Goal: Task Accomplishment & Management: Use online tool/utility

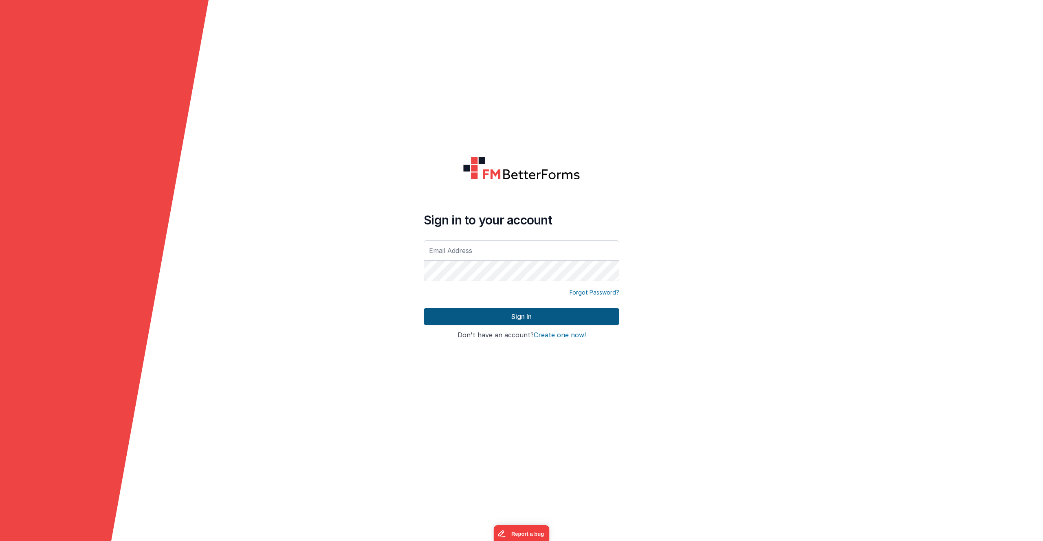
type input "[PERSON_NAME][EMAIL_ADDRESS][PERSON_NAME][DOMAIN_NAME]"
click at [497, 317] on button "Sign In" at bounding box center [521, 316] width 195 height 17
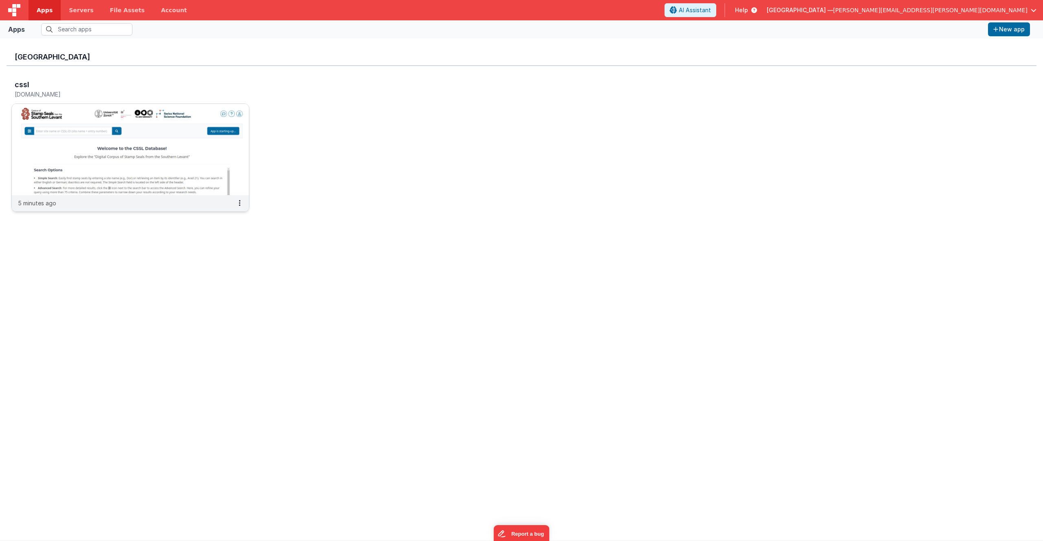
click at [216, 136] on img at bounding box center [130, 149] width 237 height 91
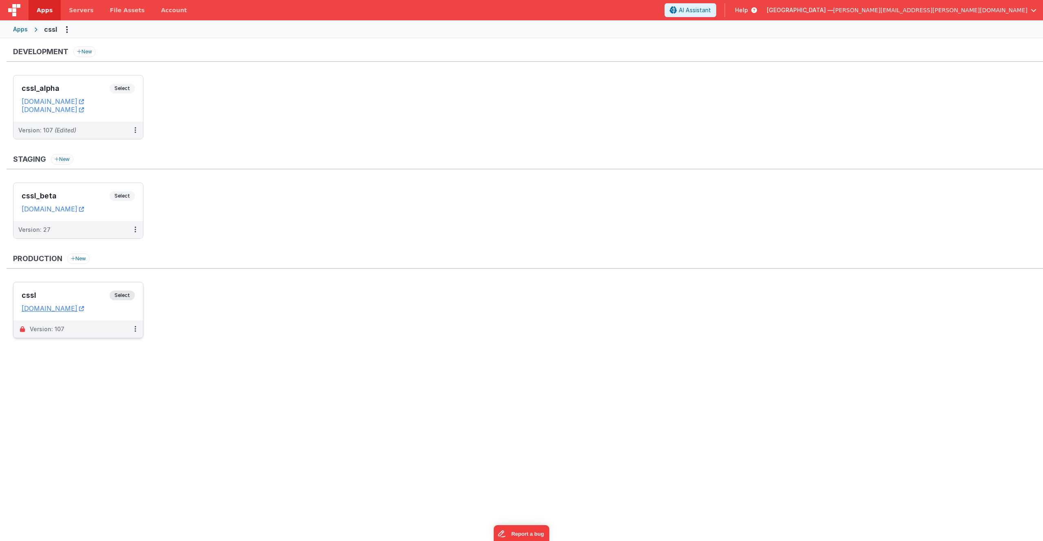
click at [122, 295] on span "Select" at bounding box center [122, 295] width 25 height 10
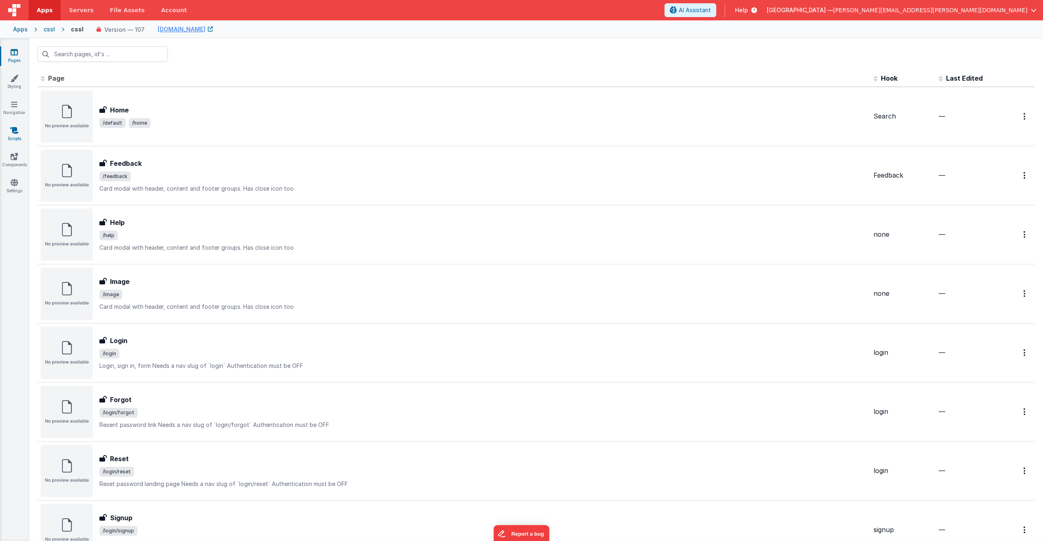
click at [12, 134] on link "Scripts" at bounding box center [14, 134] width 29 height 16
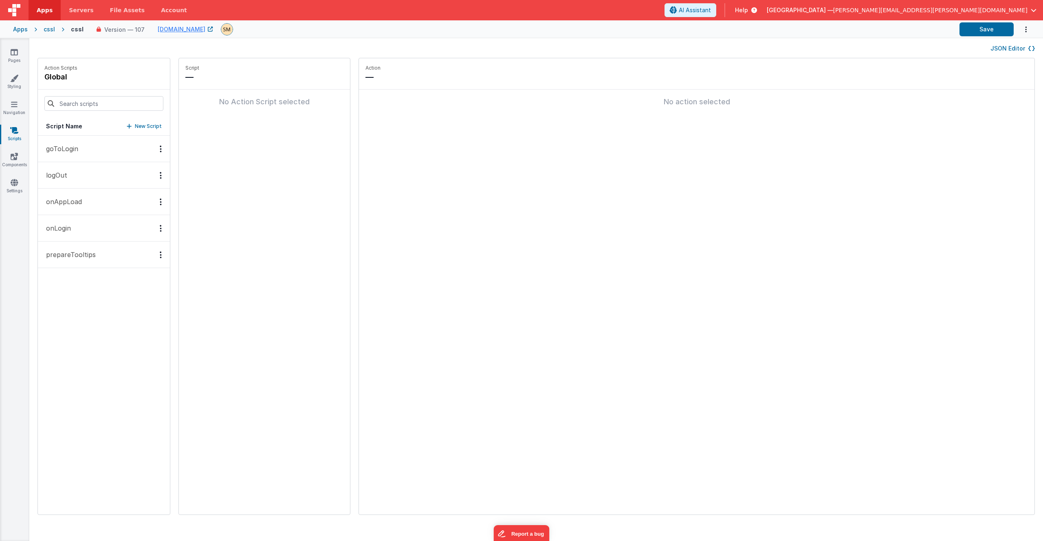
click at [64, 254] on p "prepareTooltips" at bounding box center [68, 255] width 55 height 10
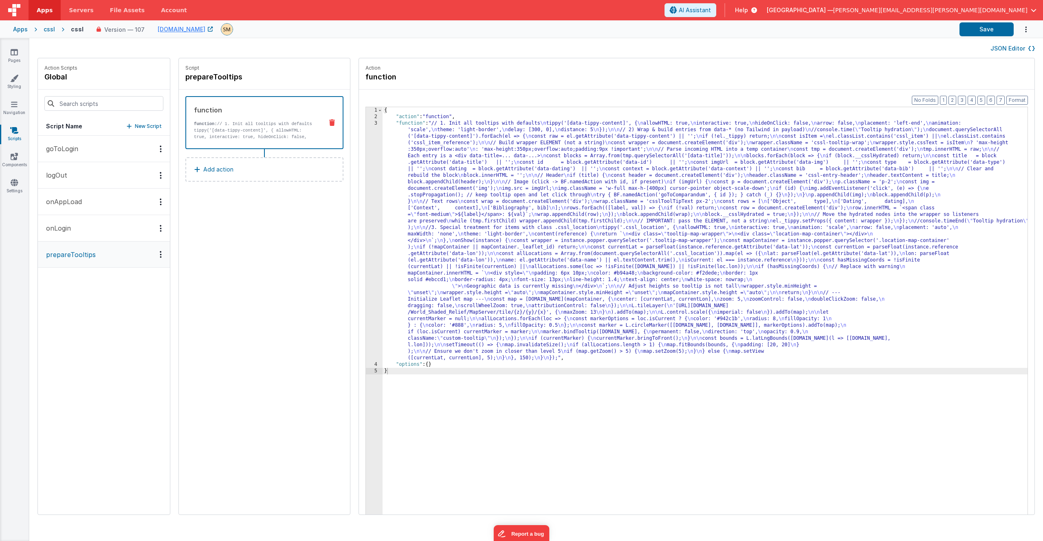
click at [534, 217] on div "{ "action" : "function" , "function" : "// 1. Init all tooltips with defaults \…" at bounding box center [715, 330] width 666 height 446
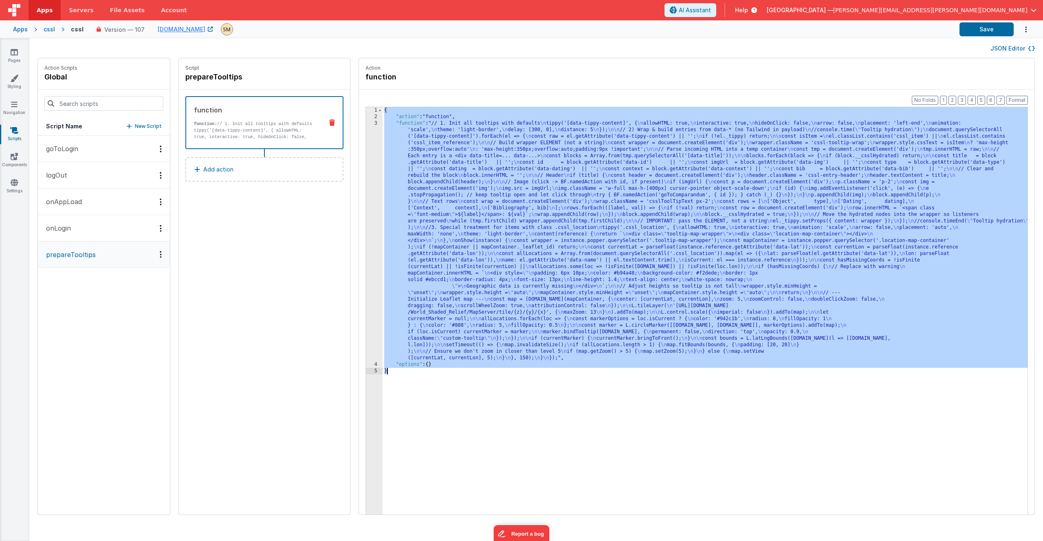
click at [530, 215] on div "{ "action" : "function" , "function" : "// 1. Init all tooltips with defaults \…" at bounding box center [715, 330] width 666 height 446
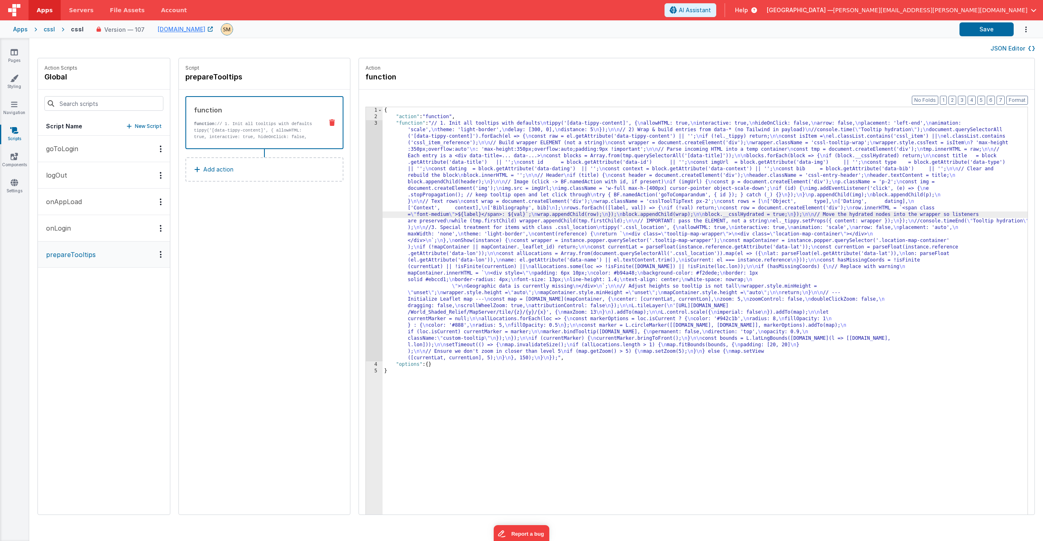
click at [366, 209] on div "3" at bounding box center [374, 240] width 17 height 241
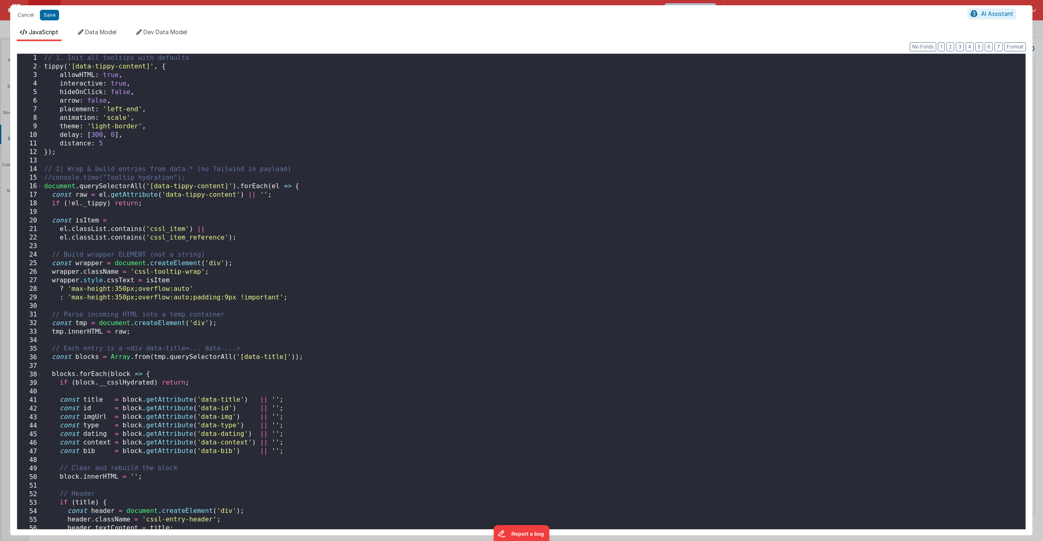
click at [351, 209] on div "// 1. Init all tooltips with defaults tippy ( '[data-tippy-content]' , { allowH…" at bounding box center [530, 302] width 977 height 496
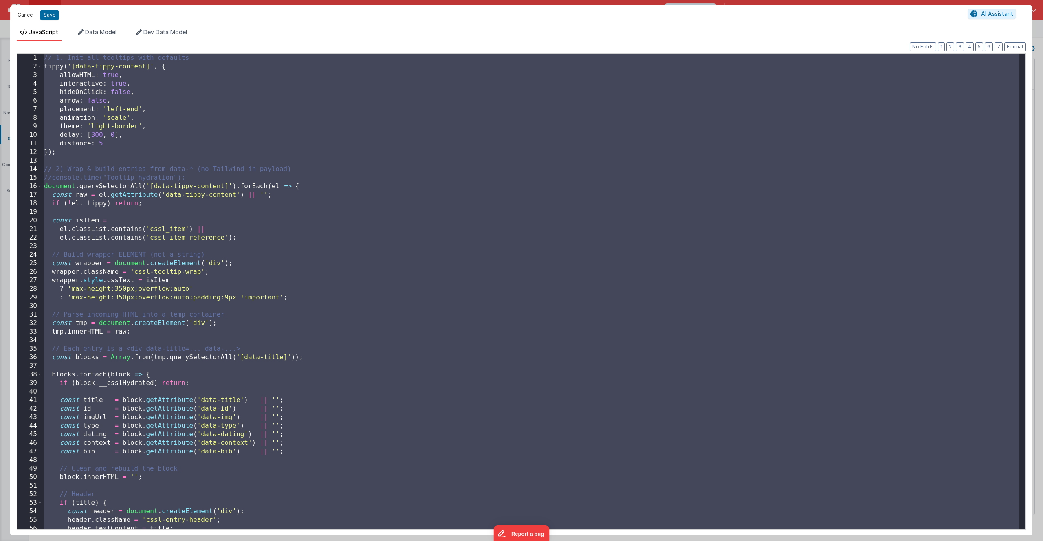
click at [24, 15] on button "Cancel" at bounding box center [25, 14] width 24 height 11
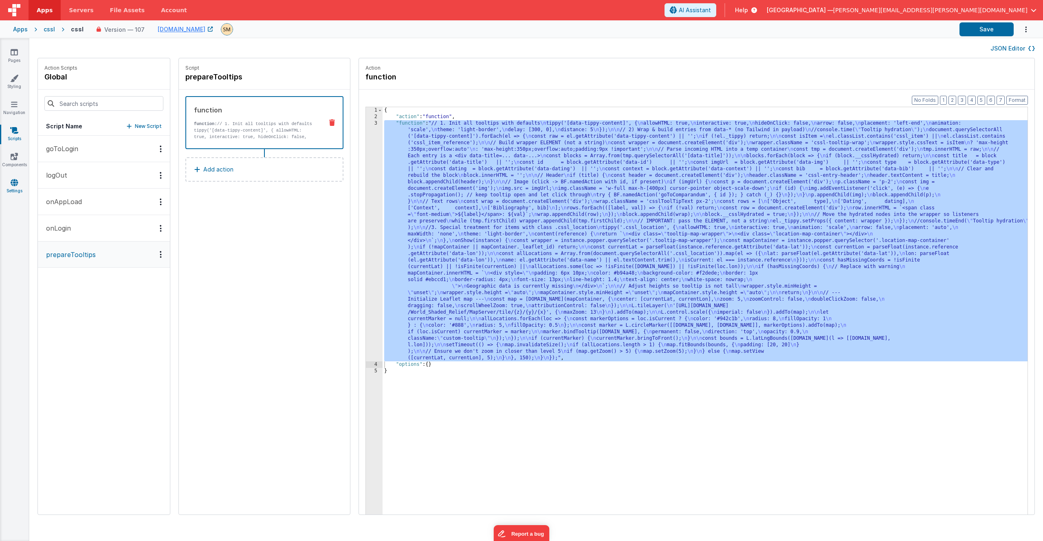
click at [16, 184] on icon at bounding box center [14, 182] width 7 height 8
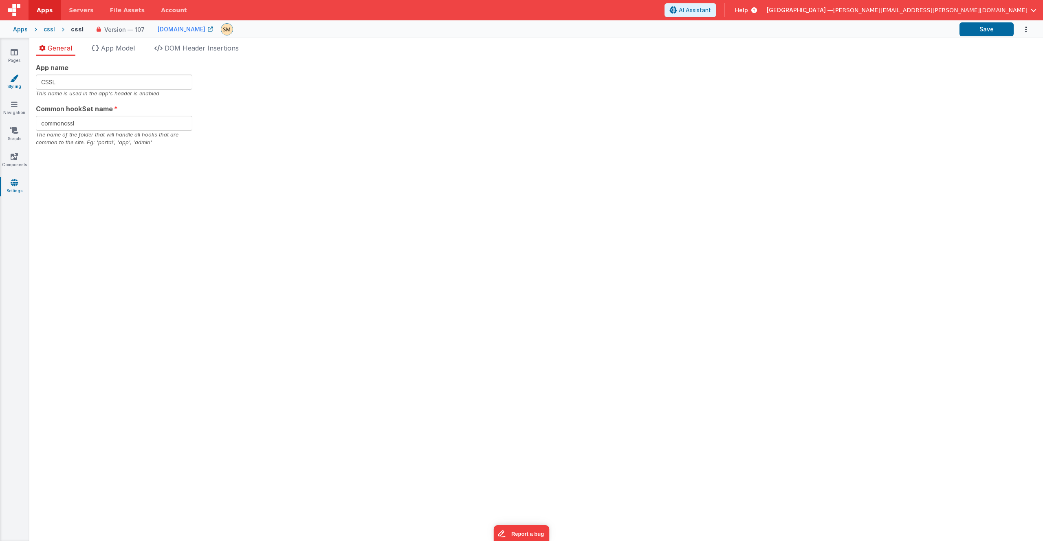
click at [13, 81] on icon at bounding box center [14, 78] width 8 height 8
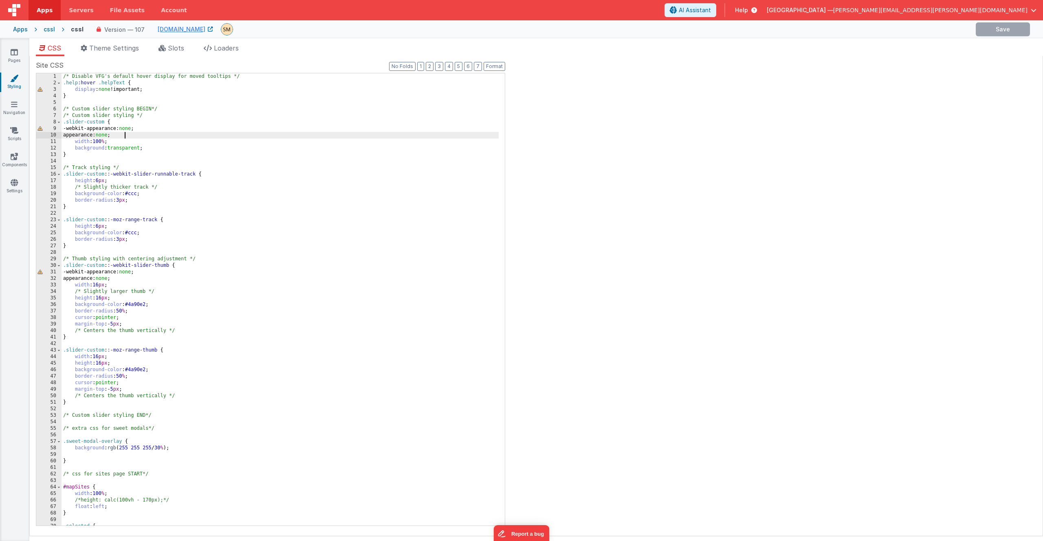
click at [143, 136] on div "/* Disable VFG's default hover display for moved tooltips */ .help :hover .help…" at bounding box center [279, 305] width 437 height 465
type input "c"
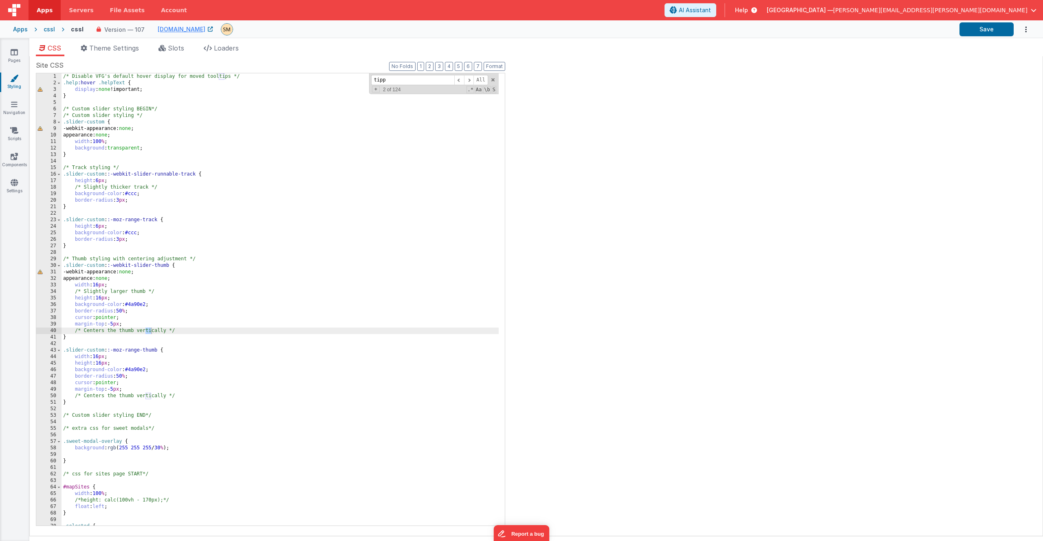
scroll to position [2726, 0]
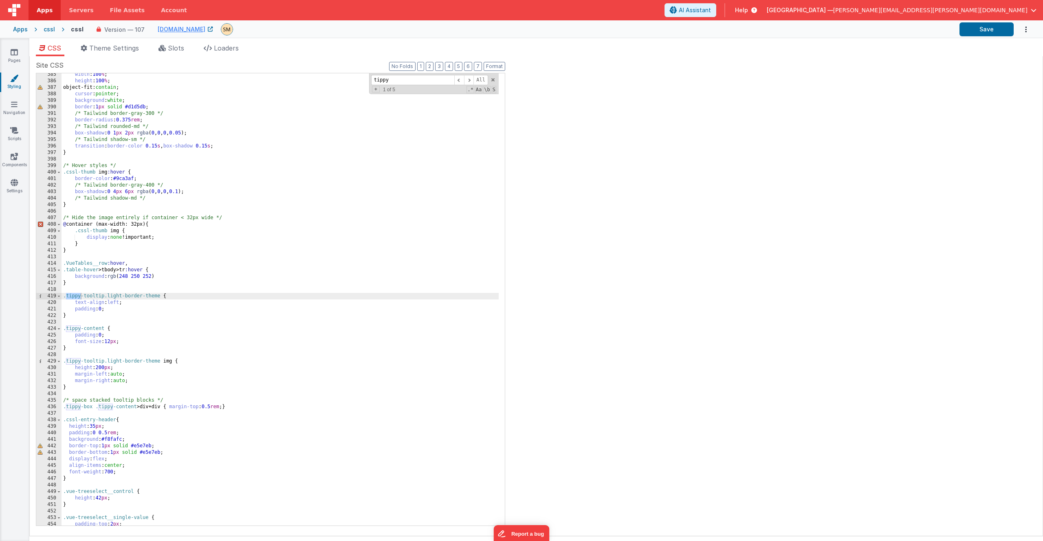
type input "tippy"
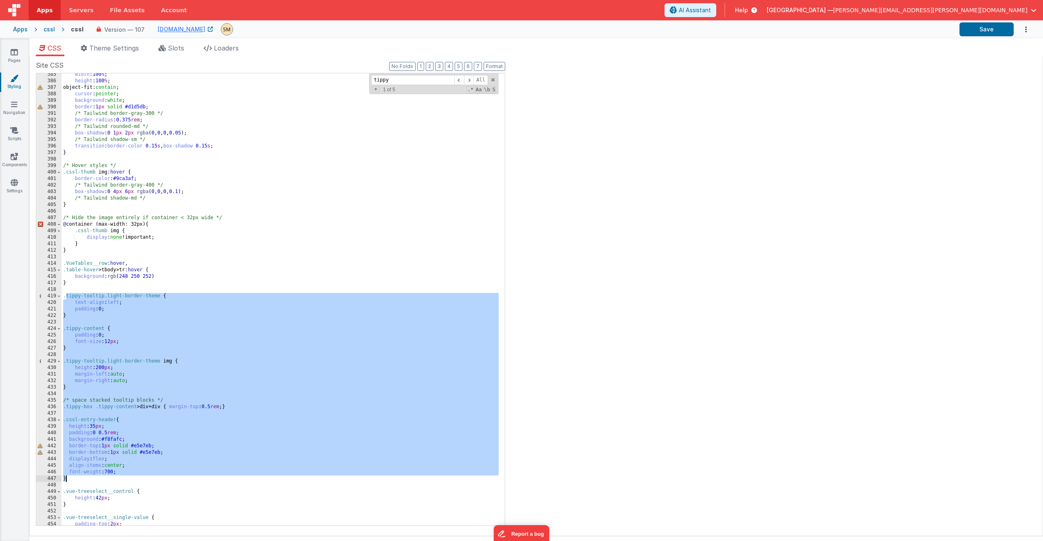
click at [73, 479] on div "width : 100 % ; height : 100 % ; object-fit: contain ; cursor : pointer ; backg…" at bounding box center [279, 303] width 437 height 465
click at [65, 292] on div "width : 100 % ; height : 100 % ; object-fit: contain ; cursor : pointer ; backg…" at bounding box center [279, 303] width 437 height 465
drag, startPoint x: 64, startPoint y: 295, endPoint x: 126, endPoint y: 480, distance: 194.9
click at [126, 480] on div "width : 100 % ; height : 100 % ; object-fit: contain ; cursor : pointer ; backg…" at bounding box center [279, 303] width 437 height 465
click at [16, 132] on icon at bounding box center [14, 130] width 8 height 8
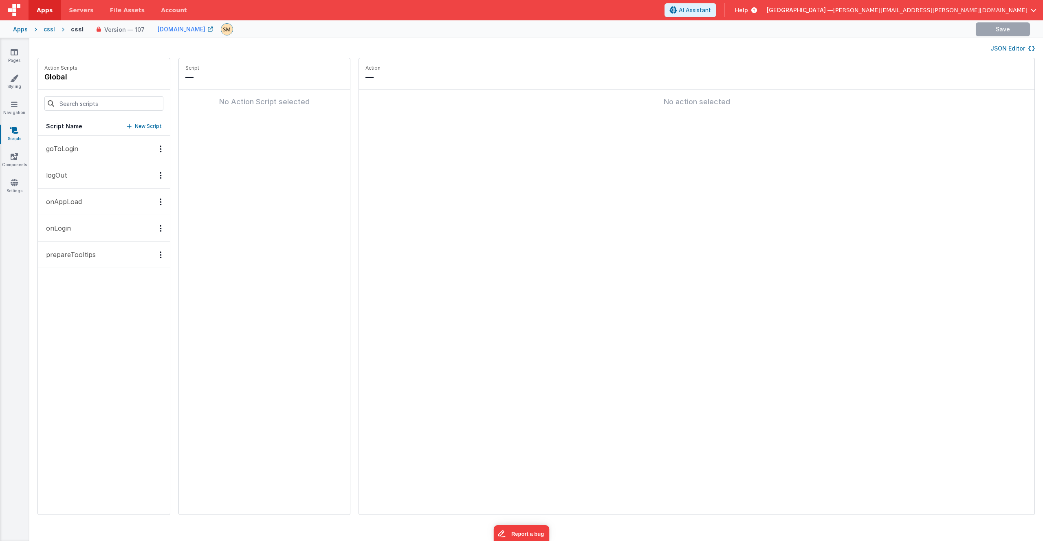
click at [74, 257] on p "prepareTooltips" at bounding box center [68, 255] width 55 height 10
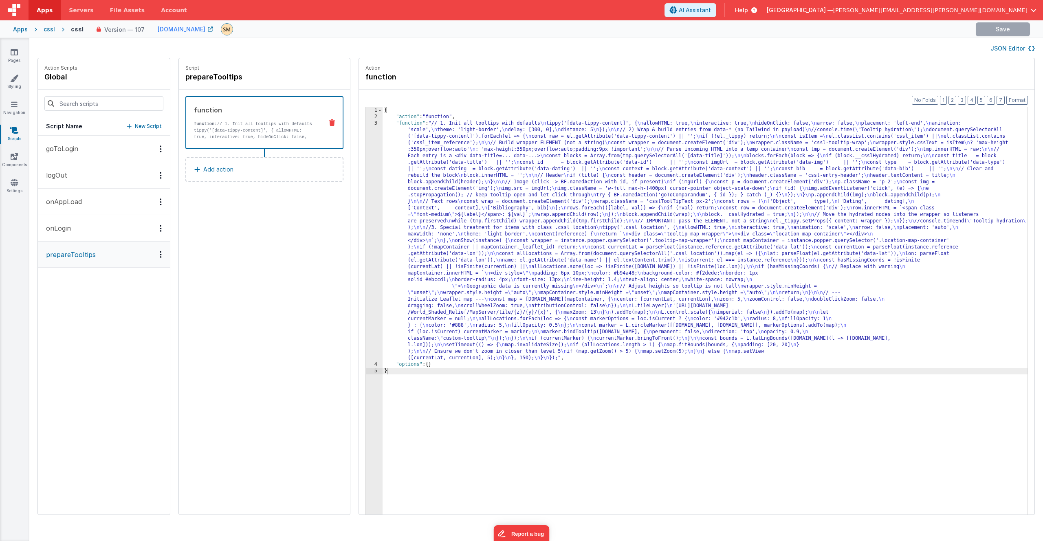
click at [584, 234] on div "{ "action" : "function" , "function" : "// 1. Init all tooltips with defaults \…" at bounding box center [715, 330] width 666 height 446
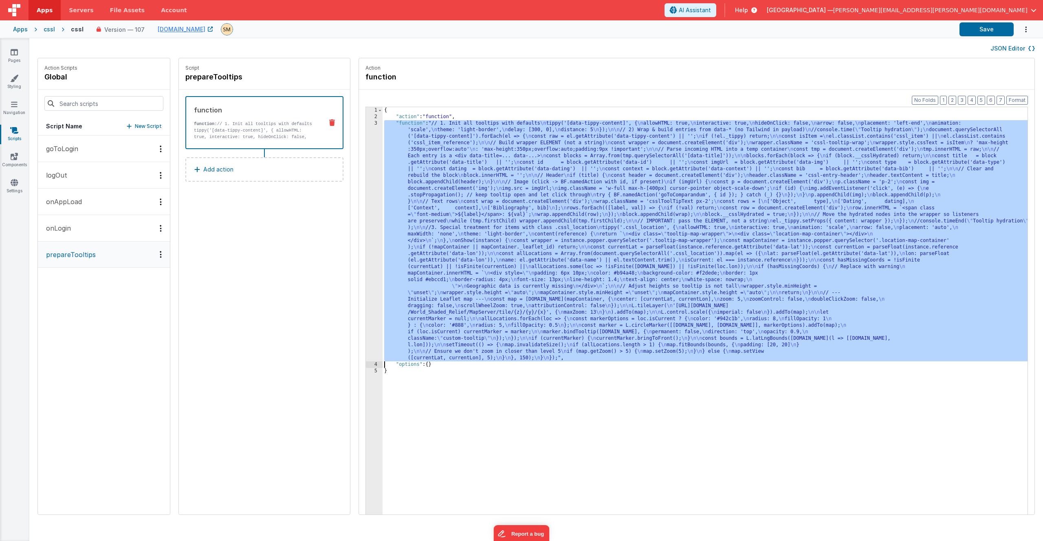
click at [366, 230] on div "3" at bounding box center [374, 240] width 17 height 241
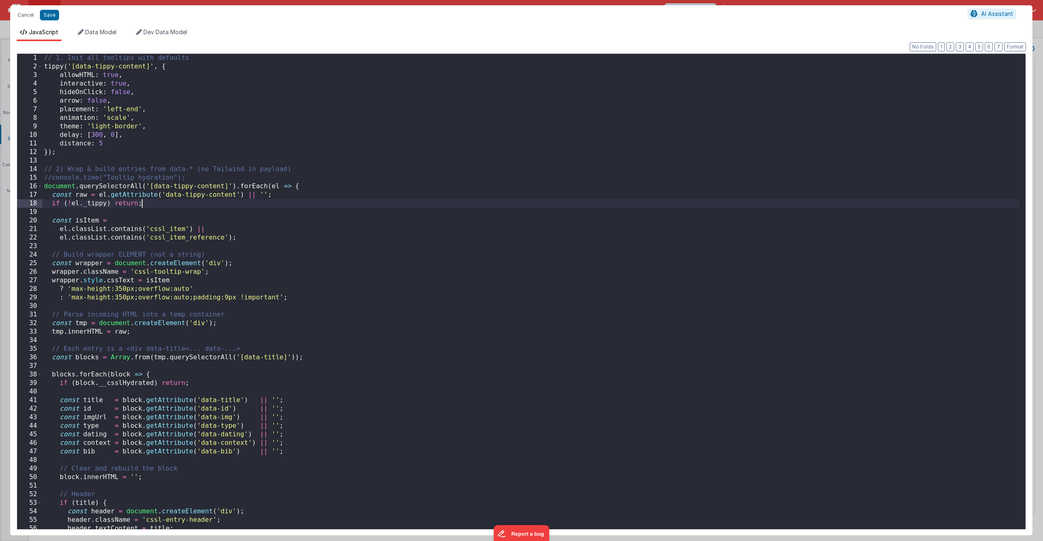
click at [240, 203] on div "// 1. Init all tooltips with defaults tippy ( '[data-tippy-content]' , { allowH…" at bounding box center [530, 300] width 977 height 492
click at [46, 186] on div "// 1. Init all tooltips with defaults tippy ( '[data-tippy-content]' , { allowH…" at bounding box center [530, 300] width 977 height 492
click at [301, 301] on div "// 1. Init all tooltips with defaults tippy ( '[data-tippy-content]' , { allowH…" at bounding box center [530, 300] width 977 height 492
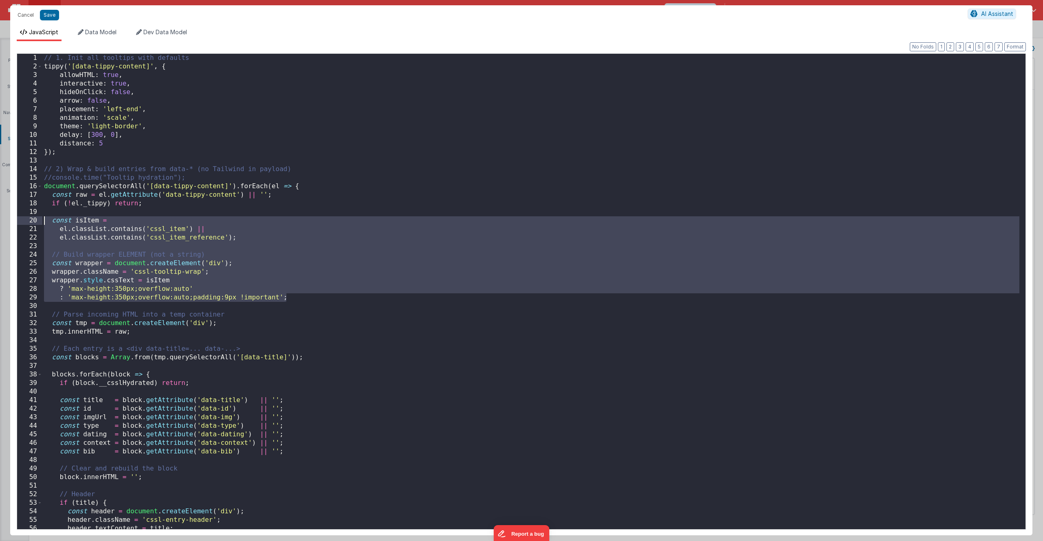
drag, startPoint x: 301, startPoint y: 301, endPoint x: 31, endPoint y: 223, distance: 281.9
click at [31, 223] on div "1 2 3 4 5 6 7 8 9 10 11 12 13 14 15 16 17 18 19 20 21 22 23 24 25 26 27 28 29 3…" at bounding box center [521, 291] width 1009 height 476
click at [45, 186] on div "// 1. Init all tooltips with defaults tippy ( '[data-tippy-content]' , { allowH…" at bounding box center [530, 300] width 977 height 492
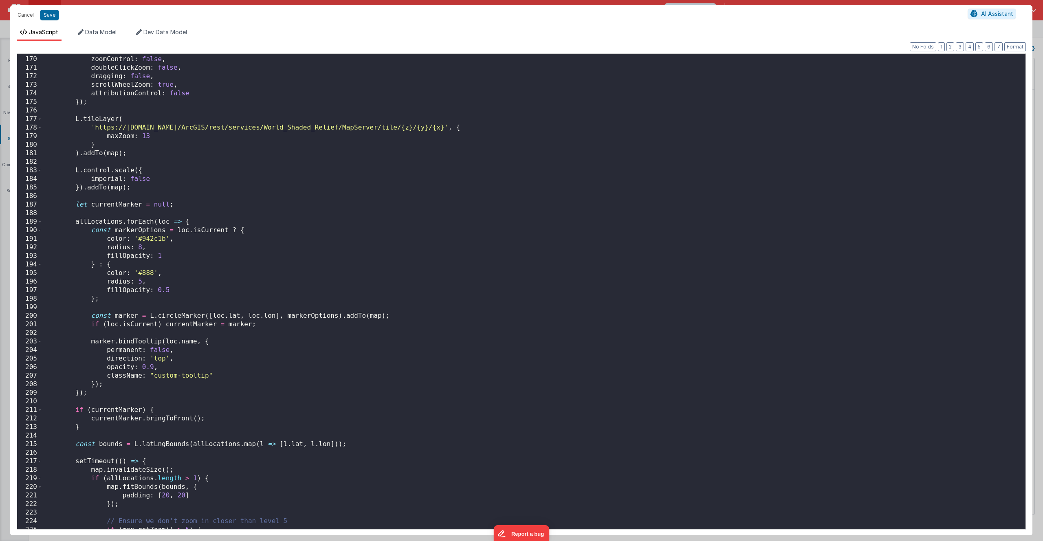
scroll to position [1420, 0]
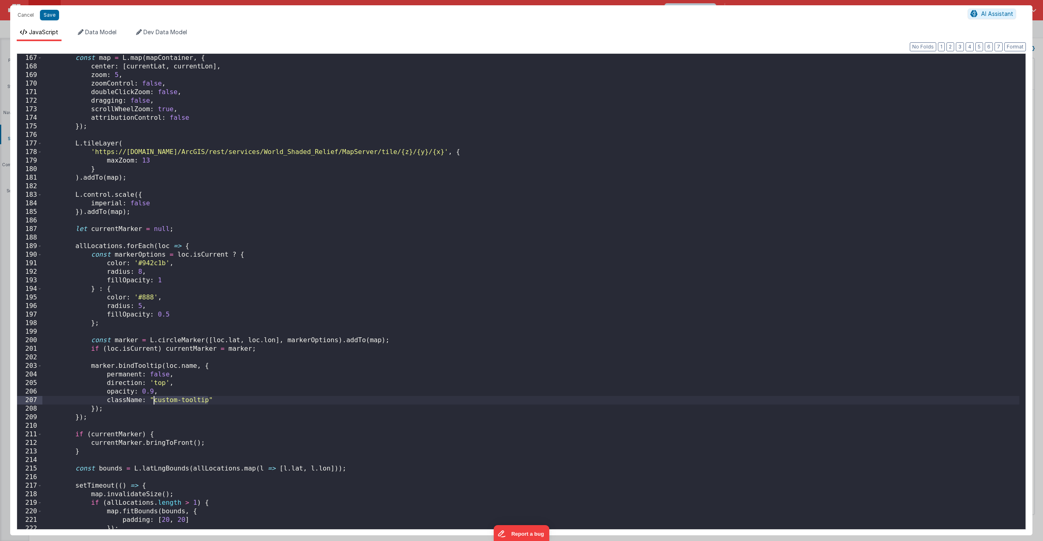
drag, startPoint x: 209, startPoint y: 400, endPoint x: 153, endPoint y: 401, distance: 56.2
click at [153, 401] on div "const map = L . map ( mapContainer , { center : [ currentLat , currentLon ] , z…" at bounding box center [530, 300] width 977 height 492
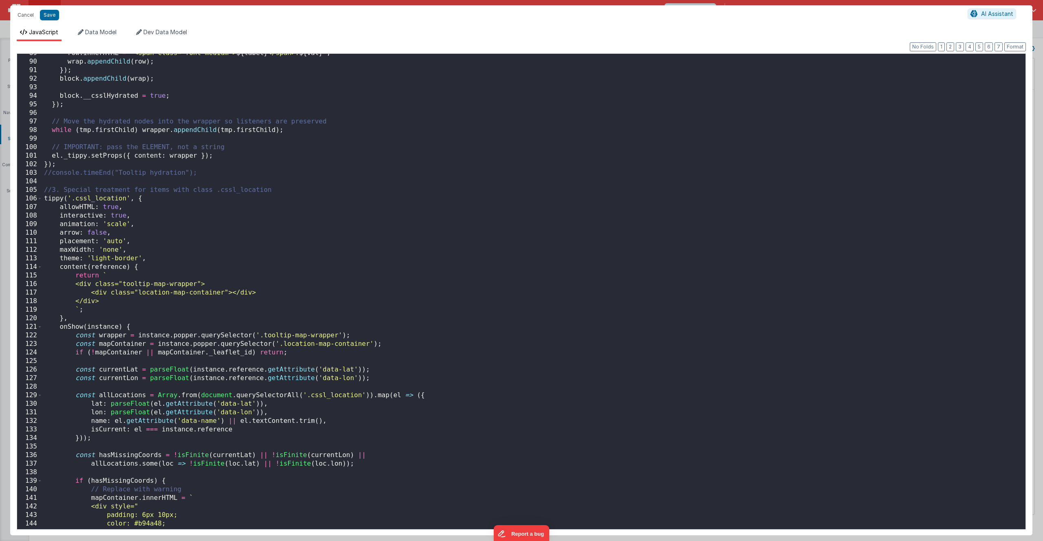
scroll to position [1518, 0]
